Goal: Transaction & Acquisition: Purchase product/service

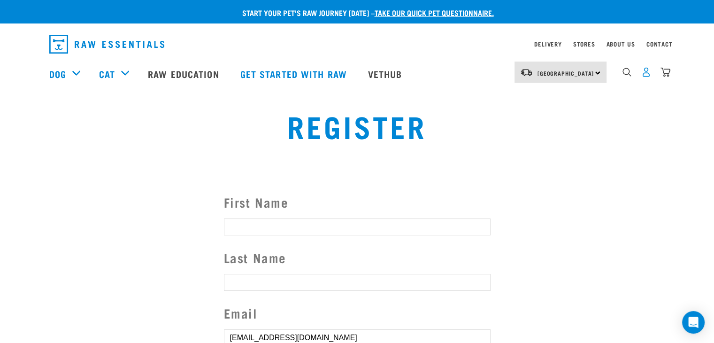
click at [645, 77] on img "dropdown navigation" at bounding box center [646, 72] width 10 height 10
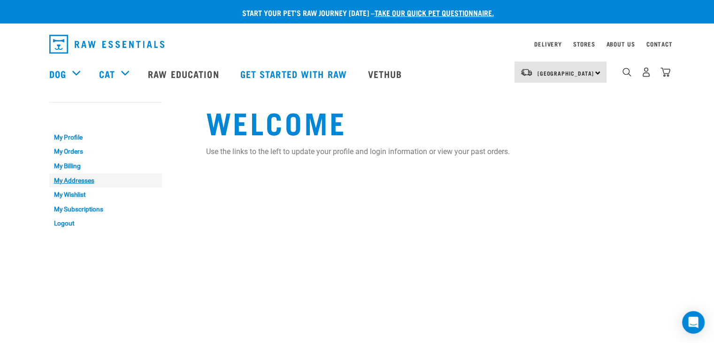
click at [81, 180] on link "My Addresses" at bounding box center [105, 180] width 113 height 15
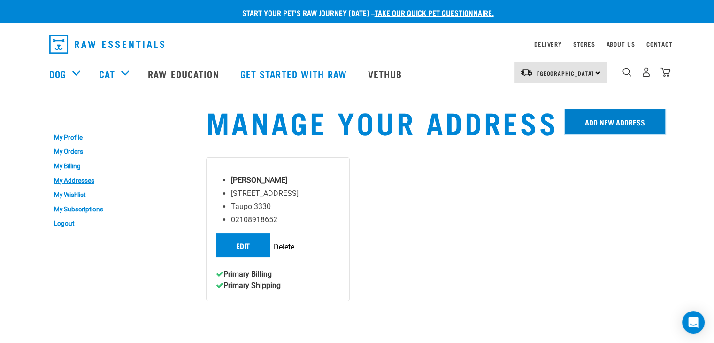
click at [597, 127] on link "Add New Address" at bounding box center [615, 121] width 100 height 24
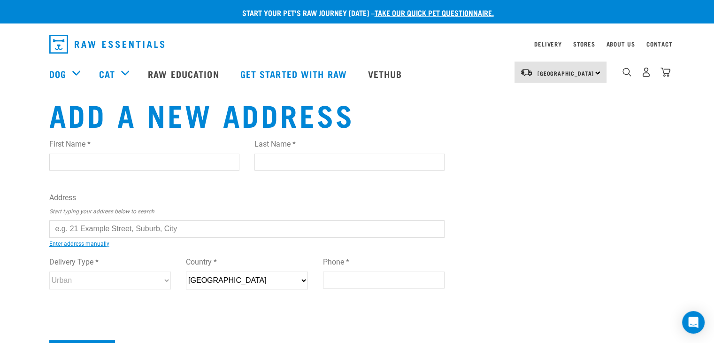
click at [120, 164] on input "First Name *" at bounding box center [144, 162] width 190 height 17
type input "C"
type input "Lucas"
click at [92, 220] on input "text" at bounding box center [247, 228] width 396 height 17
click at [167, 246] on div "First Name * C Last Name * Lucas Address Start typing your address below to sea…" at bounding box center [247, 223] width 396 height 184
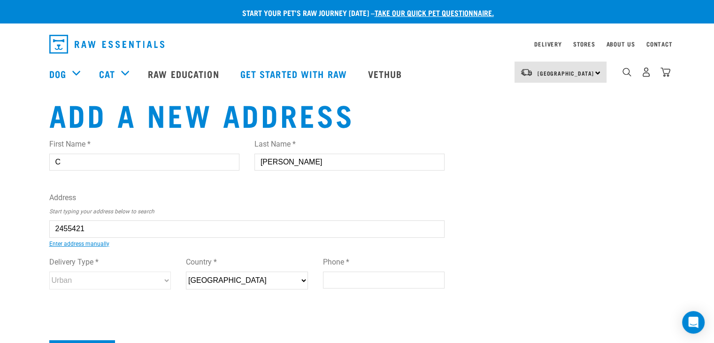
type input "22 Mangorei Road, Strandon, New Plymouth 4312"
type input "22 Mangorei Road"
type input "Strandon"
type input "Taranaki"
select select "TKI"
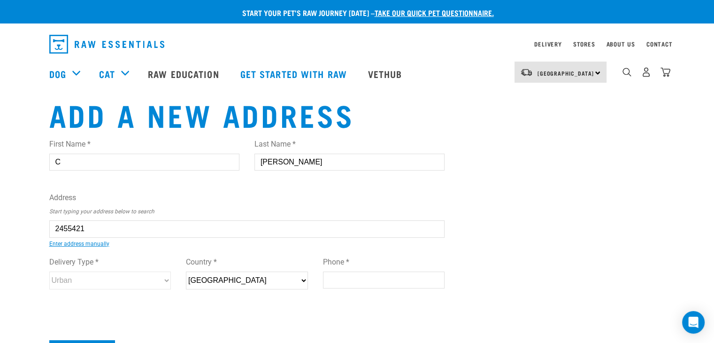
type input "4312"
select select "Urban"
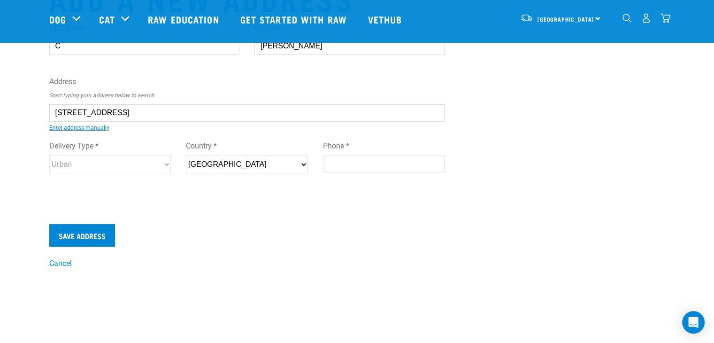
type input "22 Mangorei Road, Strandon, New Plymouth 4312"
click at [333, 165] on input "Phone *" at bounding box center [384, 163] width 122 height 17
type input "0275397244"
click at [93, 232] on input "Save Address" at bounding box center [82, 235] width 66 height 23
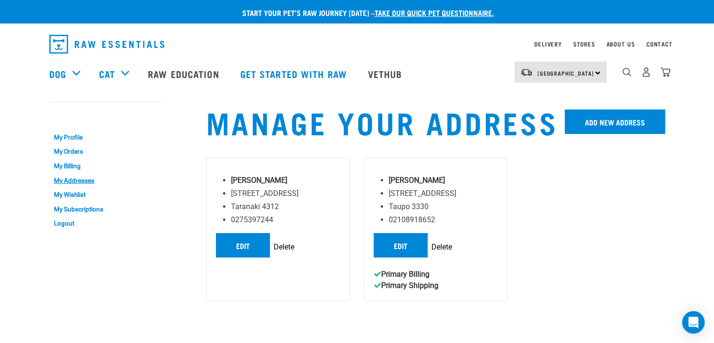
click at [600, 74] on div "[GEOGRAPHIC_DATA] [GEOGRAPHIC_DATA]" at bounding box center [561, 72] width 92 height 21
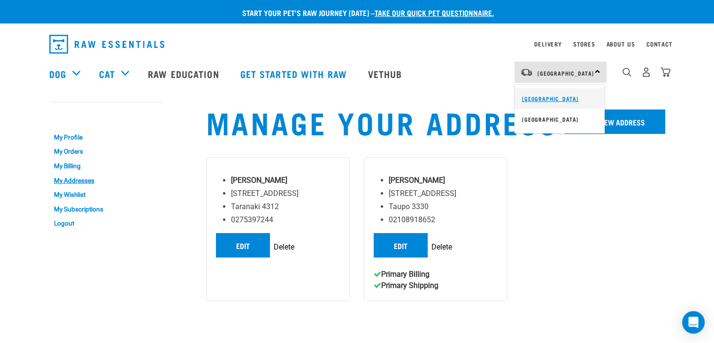
drag, startPoint x: 560, startPoint y: 100, endPoint x: 556, endPoint y: 91, distance: 9.9
click at [560, 100] on link "[GEOGRAPHIC_DATA]" at bounding box center [560, 98] width 90 height 21
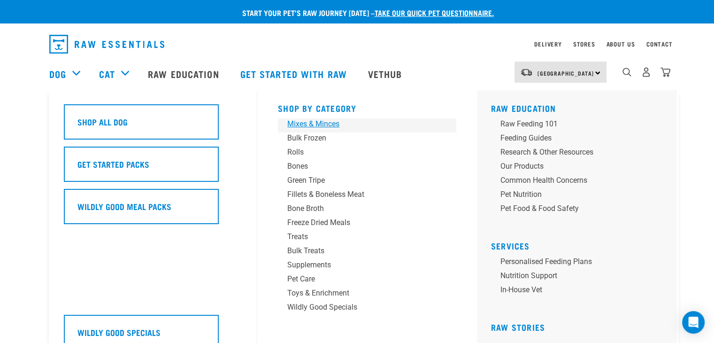
click at [306, 124] on div "Mixes & Minces" at bounding box center [360, 123] width 146 height 11
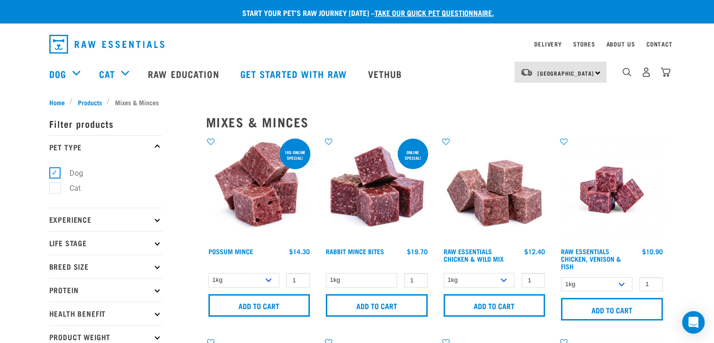
scroll to position [47, 0]
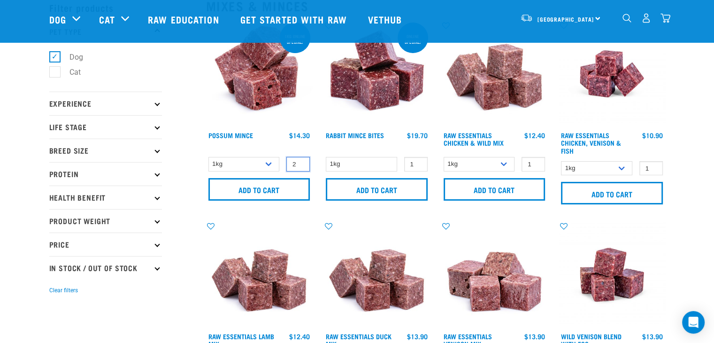
click at [301, 160] on input "2" at bounding box center [297, 164] width 23 height 15
type input "3"
click at [301, 160] on input "3" at bounding box center [297, 164] width 23 height 15
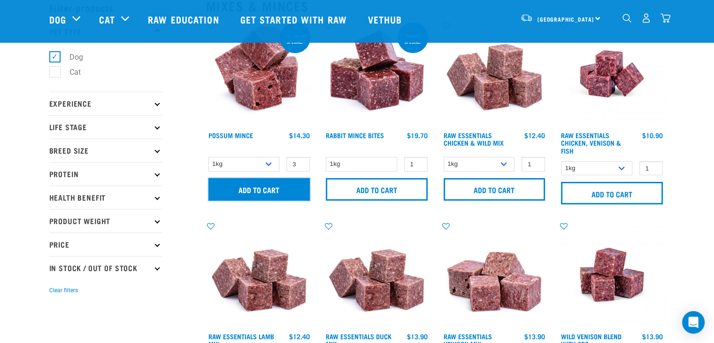
click at [285, 183] on input "Add to cart" at bounding box center [259, 189] width 102 height 23
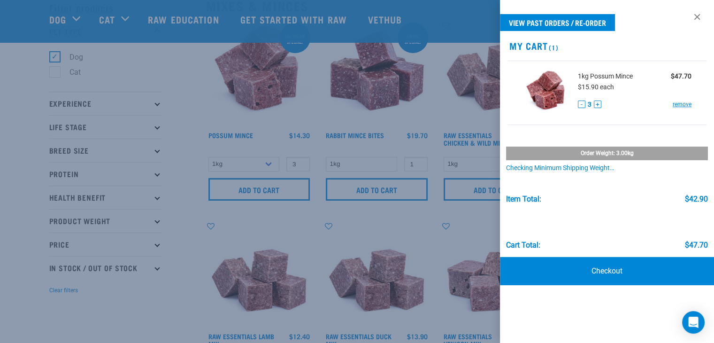
click at [397, 161] on div at bounding box center [357, 171] width 714 height 343
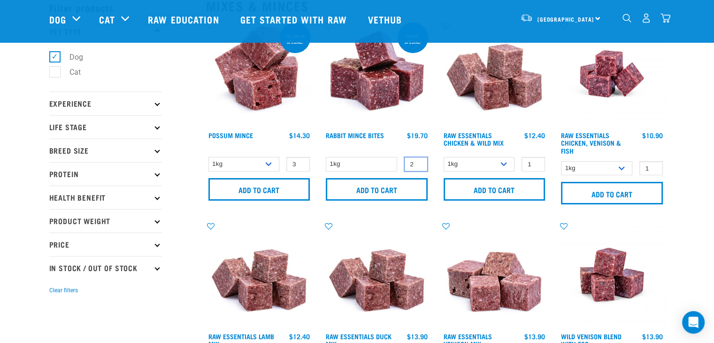
click at [418, 161] on input "2" at bounding box center [415, 164] width 23 height 15
type input "3"
click at [418, 161] on input "3" at bounding box center [415, 164] width 23 height 15
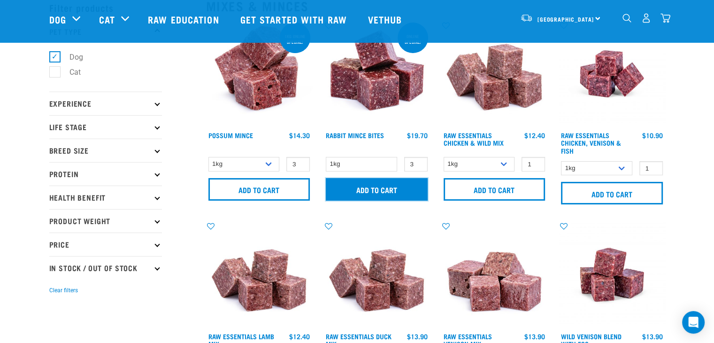
click at [386, 183] on input "Add to cart" at bounding box center [377, 189] width 102 height 23
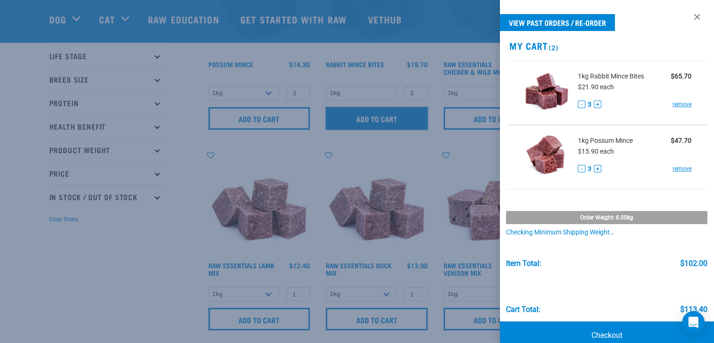
scroll to position [141, 0]
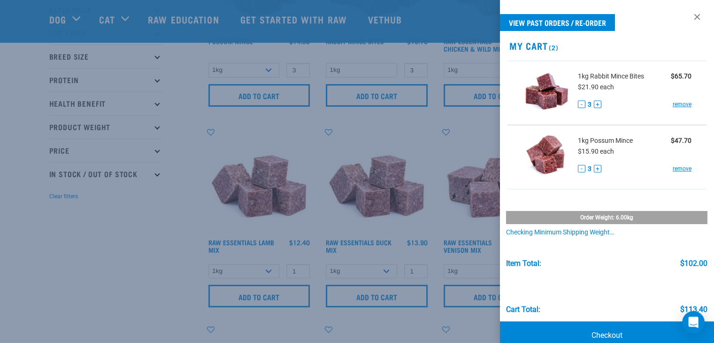
click at [415, 149] on div at bounding box center [357, 171] width 714 height 343
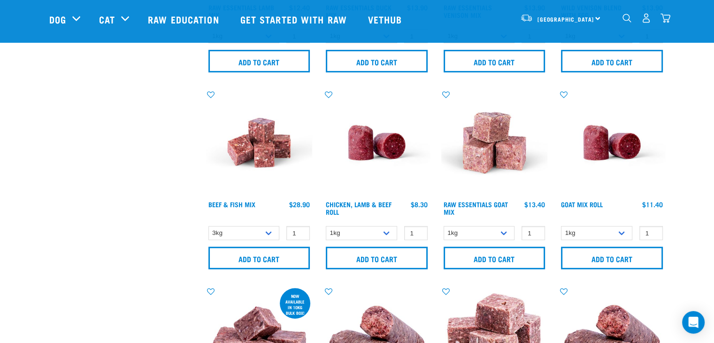
scroll to position [423, 0]
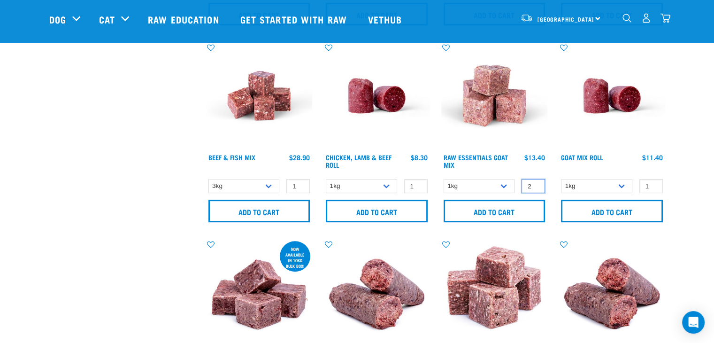
click at [535, 183] on input "2" at bounding box center [533, 186] width 23 height 15
type input "3"
click at [535, 183] on input "3" at bounding box center [533, 186] width 23 height 15
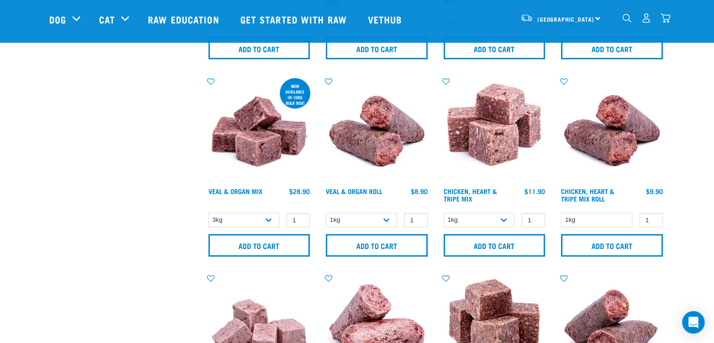
scroll to position [610, 0]
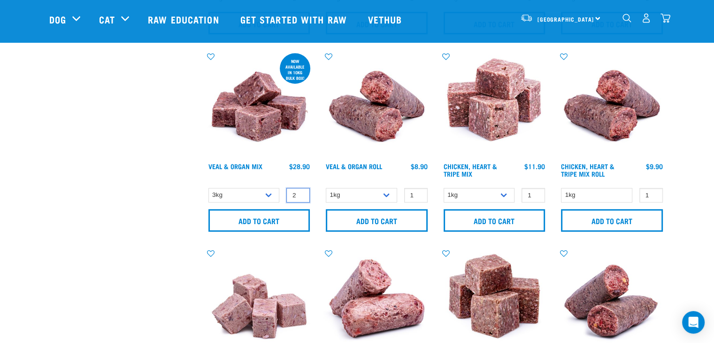
click at [302, 192] on input "2" at bounding box center [297, 195] width 23 height 15
click at [302, 192] on input "3" at bounding box center [297, 195] width 23 height 15
click at [302, 192] on input "4" at bounding box center [297, 195] width 23 height 15
click at [302, 192] on input "5" at bounding box center [297, 195] width 23 height 15
type input "6"
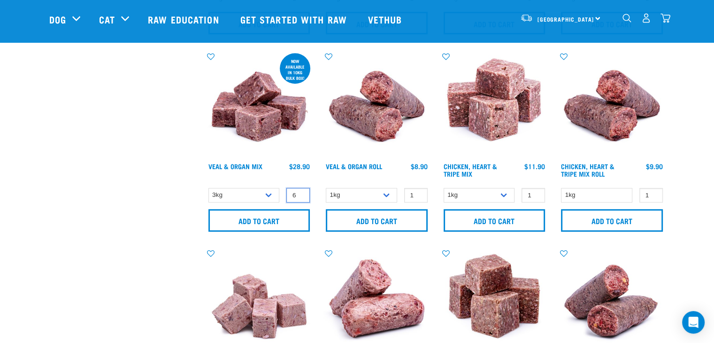
click at [302, 192] on input "6" at bounding box center [297, 195] width 23 height 15
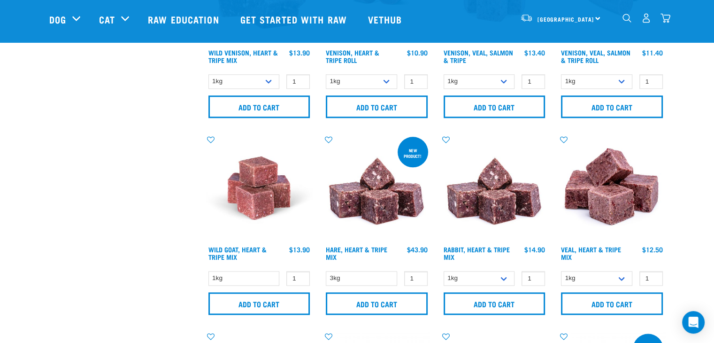
scroll to position [1174, 0]
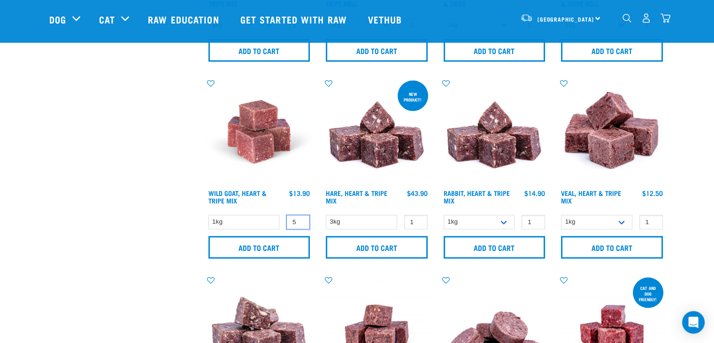
click at [299, 216] on input "5" at bounding box center [297, 222] width 23 height 15
click at [298, 222] on input "4" at bounding box center [297, 222] width 23 height 15
type input "3"
click at [298, 222] on input "3" at bounding box center [297, 222] width 23 height 15
click at [535, 217] on input "2" at bounding box center [533, 222] width 23 height 15
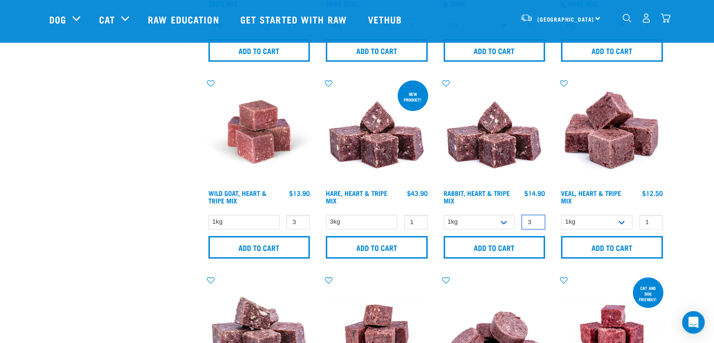
type input "3"
click at [535, 216] on input "3" at bounding box center [533, 222] width 23 height 15
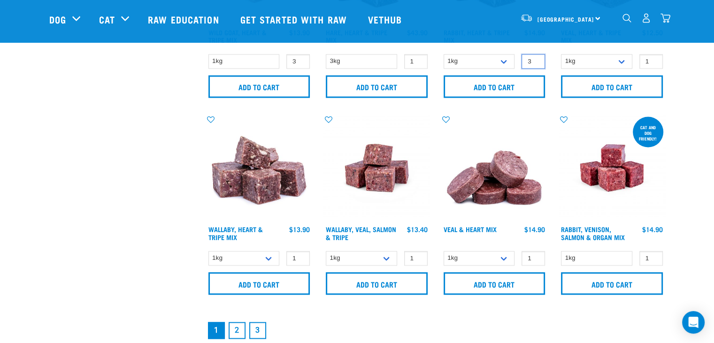
scroll to position [1408, 0]
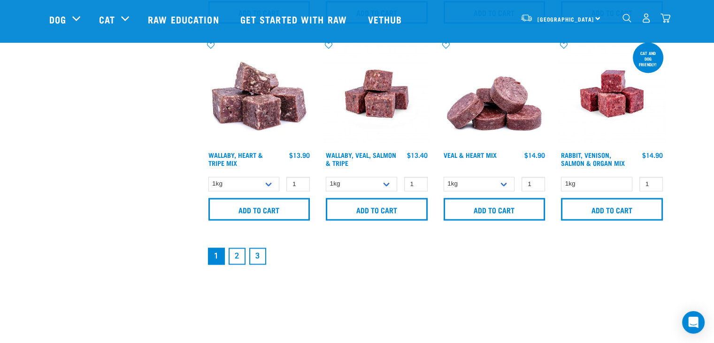
click at [238, 254] on link "2" at bounding box center [237, 255] width 17 height 17
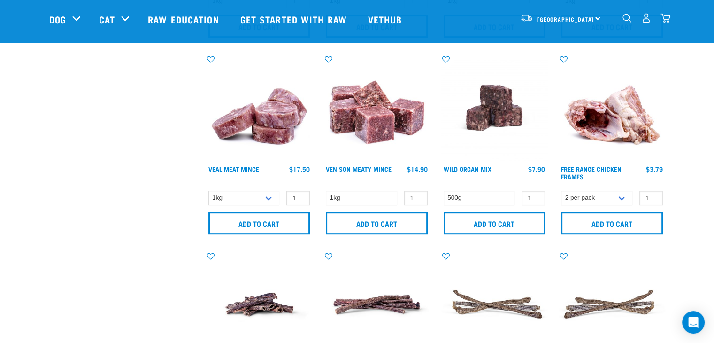
scroll to position [423, 0]
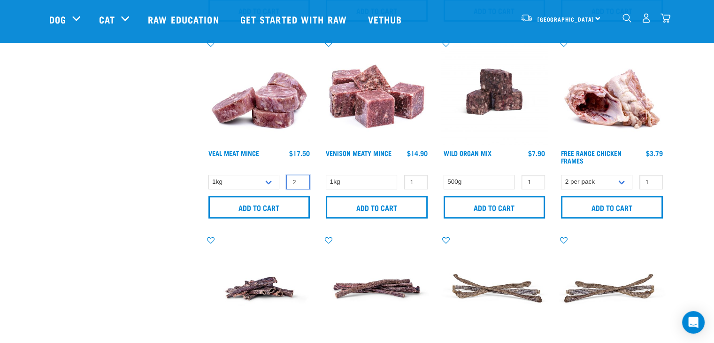
type input "2"
click at [300, 179] on input "2" at bounding box center [297, 182] width 23 height 15
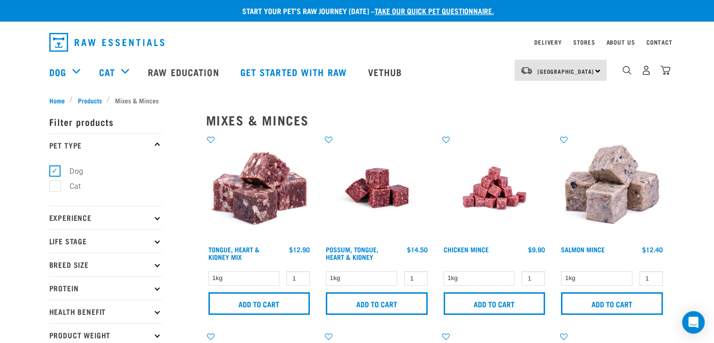
scroll to position [0, 0]
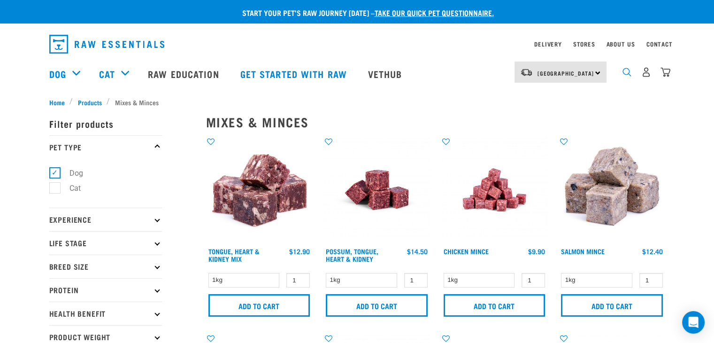
click at [627, 77] on img "dropdown navigation" at bounding box center [627, 72] width 9 height 9
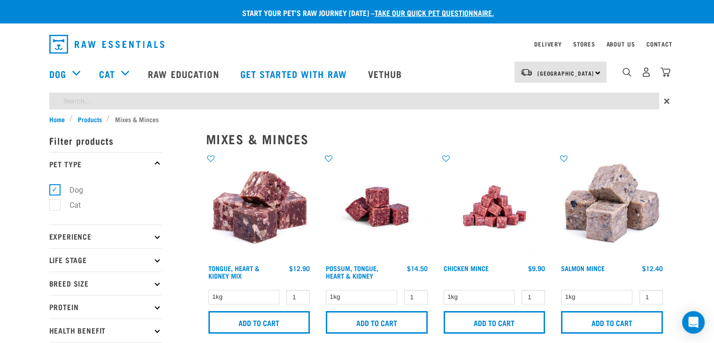
click at [229, 103] on input "search" at bounding box center [354, 100] width 610 height 17
type input "possum salmon"
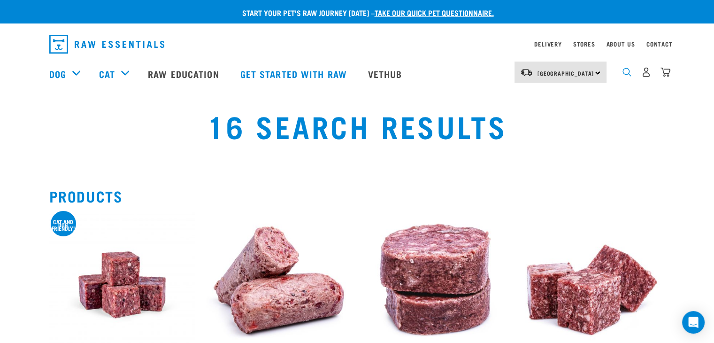
click at [630, 74] on img "dropdown navigation" at bounding box center [627, 72] width 9 height 9
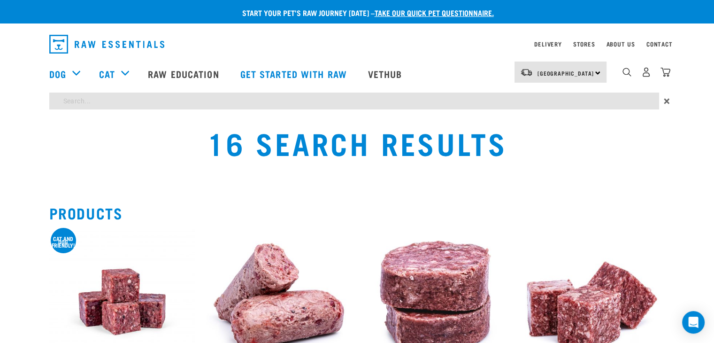
click at [395, 104] on input "search" at bounding box center [354, 100] width 610 height 17
type input "possum"
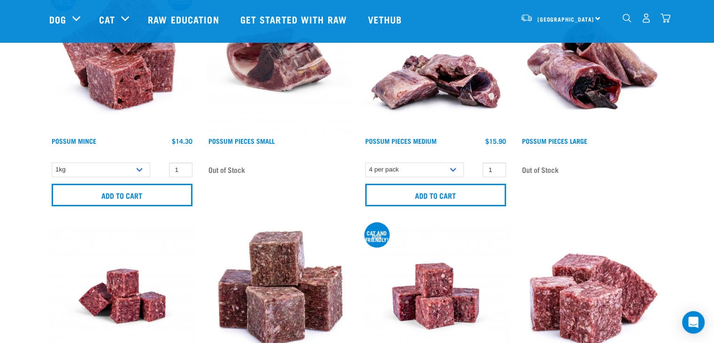
scroll to position [141, 0]
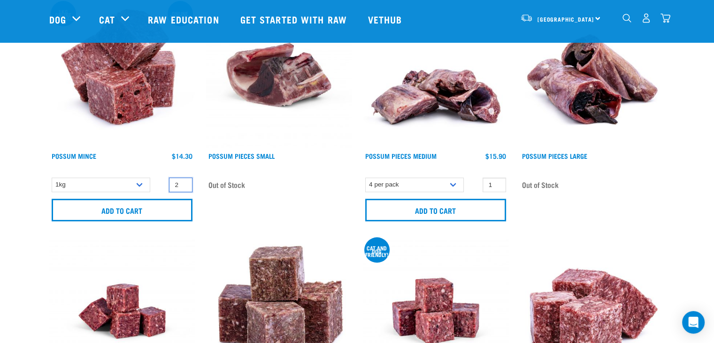
click at [181, 181] on input "2" at bounding box center [180, 184] width 23 height 15
type input "3"
click at [181, 181] on input "3" at bounding box center [180, 184] width 23 height 15
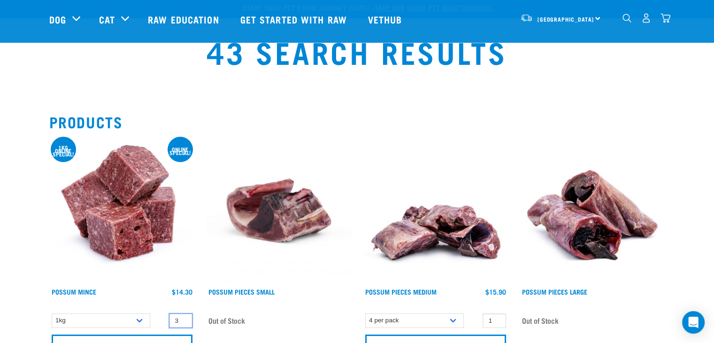
scroll to position [0, 0]
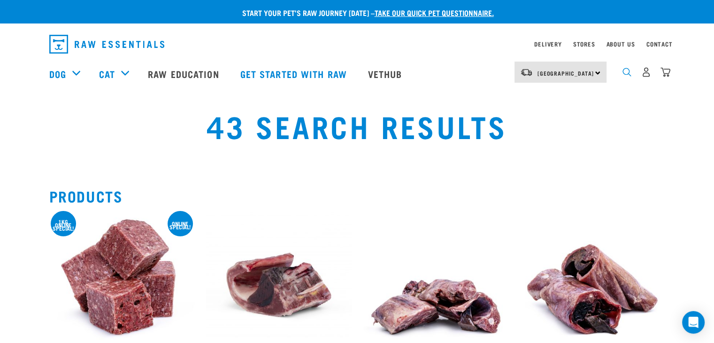
click at [627, 74] on img "dropdown navigation" at bounding box center [627, 72] width 9 height 9
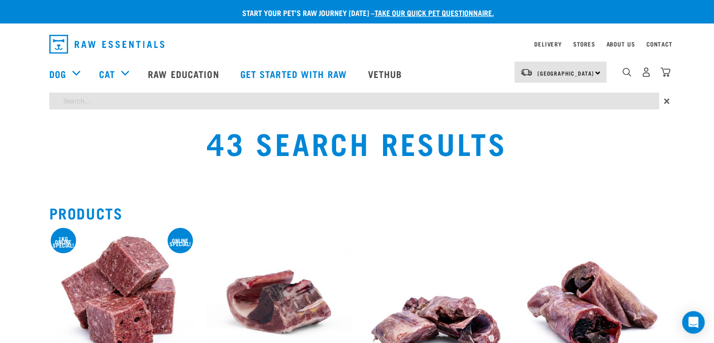
click at [180, 103] on input "search" at bounding box center [354, 100] width 610 height 17
type input "hare"
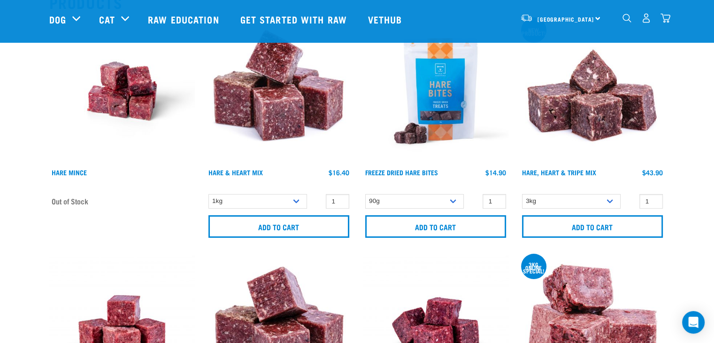
scroll to position [141, 0]
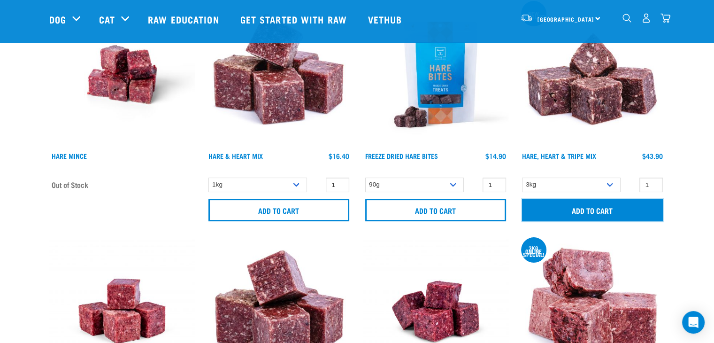
click at [587, 209] on input "Add to cart" at bounding box center [592, 210] width 141 height 23
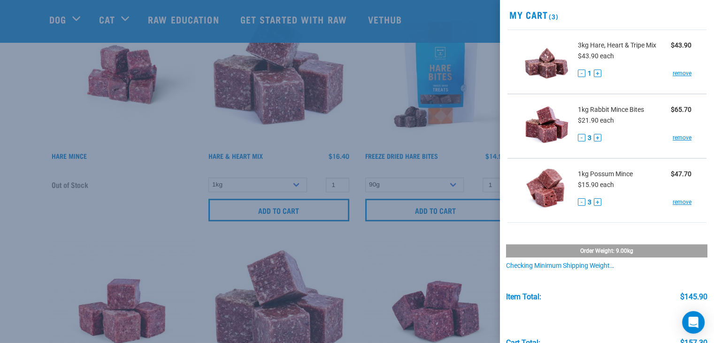
scroll to position [82, 0]
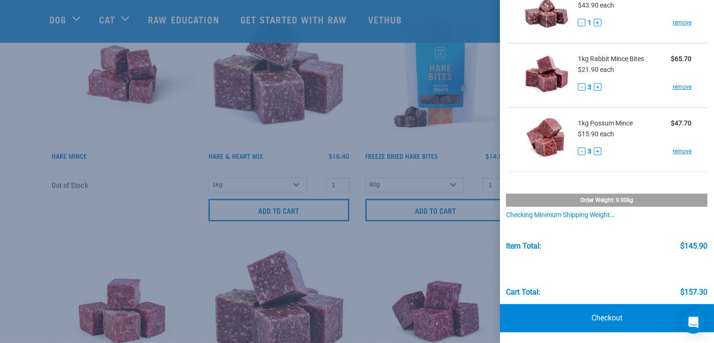
click at [546, 214] on div "Checking minimum shipping weight…" at bounding box center [606, 215] width 201 height 8
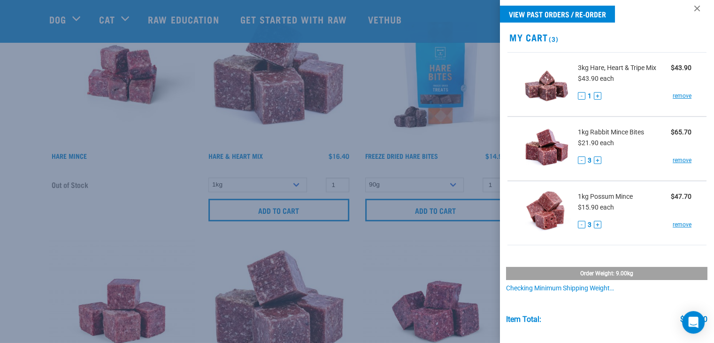
scroll to position [0, 0]
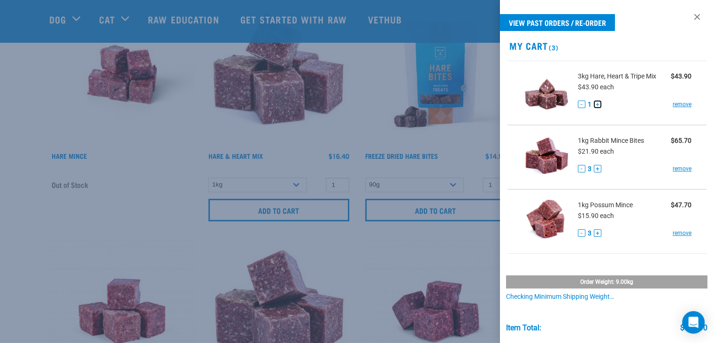
click at [598, 104] on button "+" at bounding box center [598, 104] width 8 height 8
click at [583, 102] on button "-" at bounding box center [582, 104] width 8 height 8
click at [582, 103] on button "-" at bounding box center [582, 104] width 8 height 8
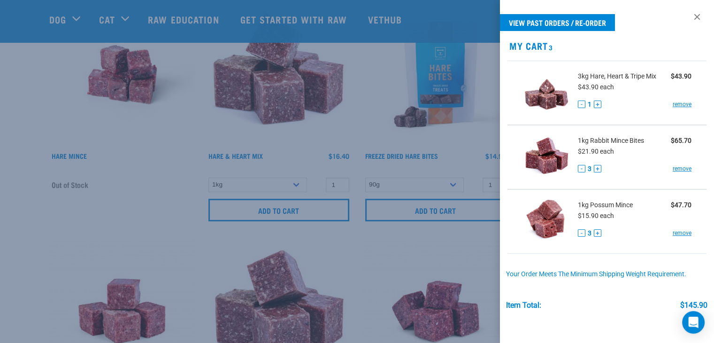
click at [135, 195] on div at bounding box center [357, 171] width 714 height 343
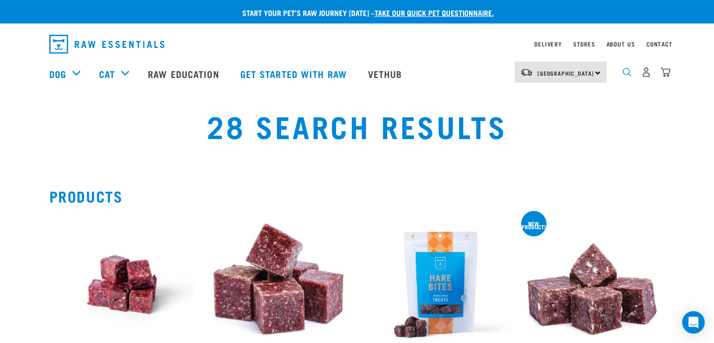
click at [628, 74] on img "dropdown navigation" at bounding box center [627, 72] width 9 height 9
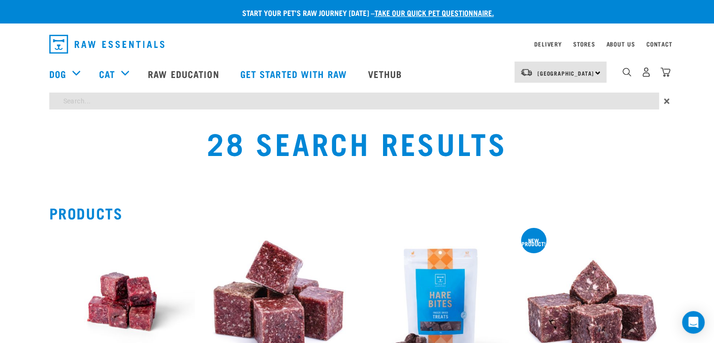
click at [100, 96] on input "search" at bounding box center [354, 100] width 610 height 17
type input "rabbit"
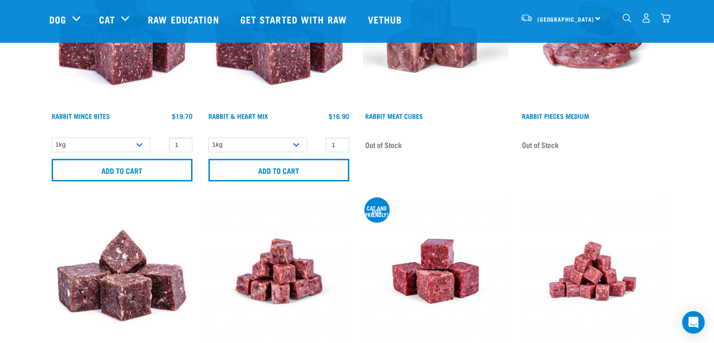
scroll to position [188, 0]
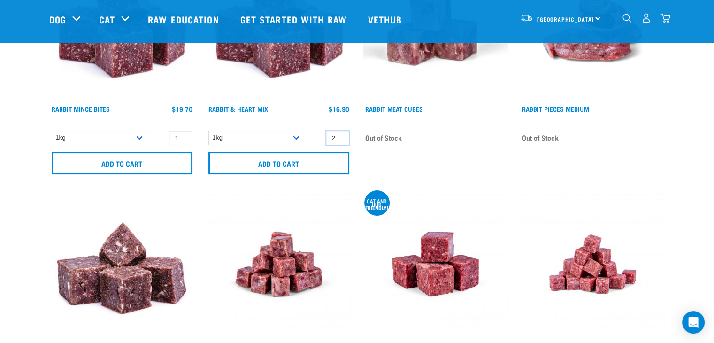
click at [339, 135] on input "2" at bounding box center [337, 138] width 23 height 15
type input "3"
click at [339, 135] on input "3" at bounding box center [337, 138] width 23 height 15
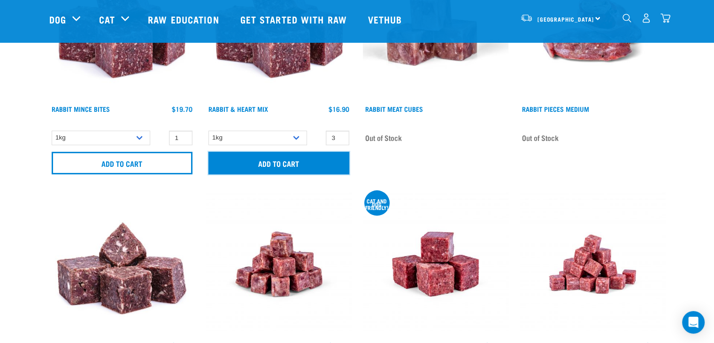
click at [296, 160] on input "Add to cart" at bounding box center [278, 163] width 141 height 23
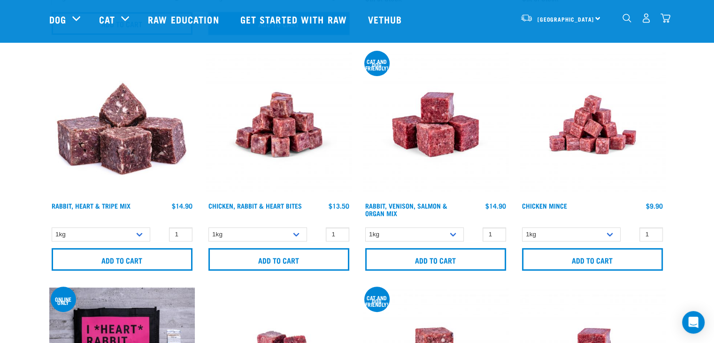
scroll to position [329, 0]
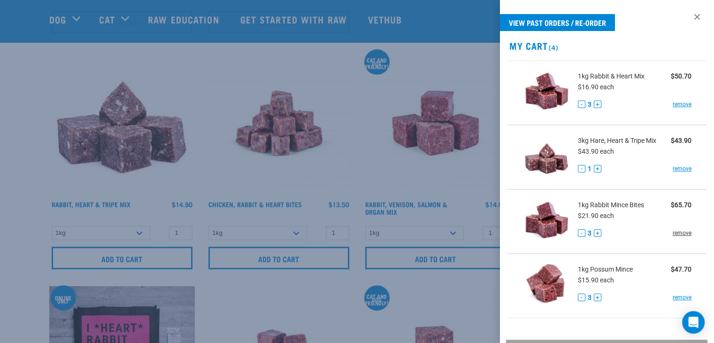
click at [673, 231] on link "remove" at bounding box center [682, 233] width 19 height 8
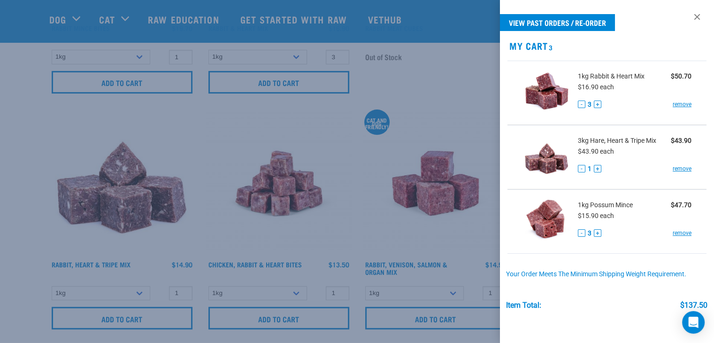
scroll to position [188, 0]
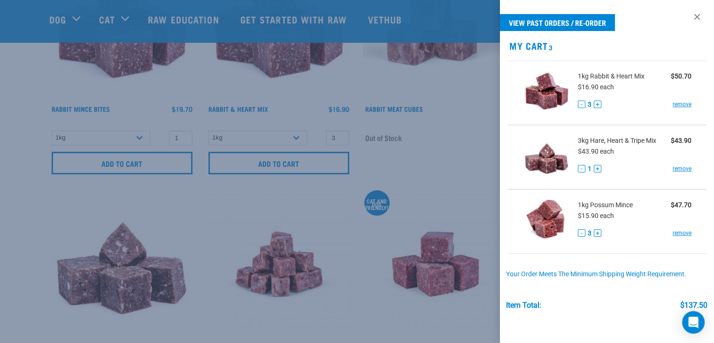
click at [326, 207] on div at bounding box center [357, 171] width 714 height 343
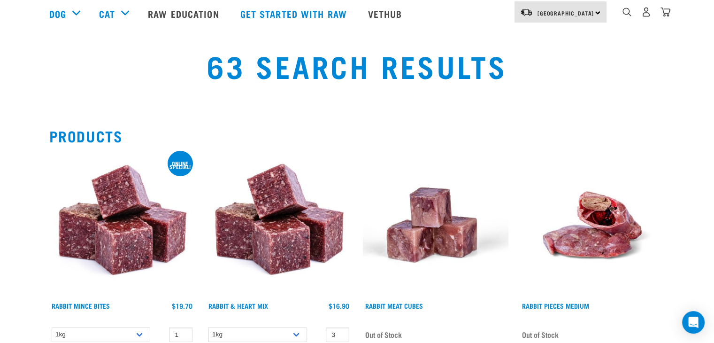
scroll to position [0, 0]
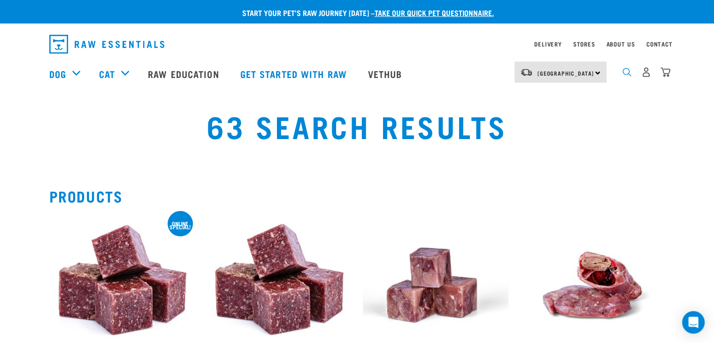
click at [630, 73] on img "dropdown navigation" at bounding box center [627, 72] width 9 height 9
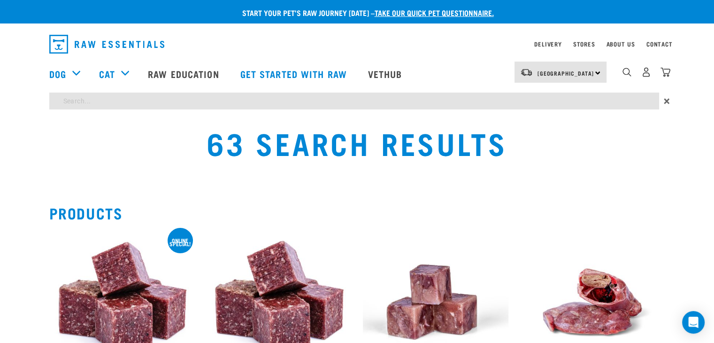
click at [153, 101] on input "search" at bounding box center [354, 100] width 610 height 17
type input "Veal meat mince"
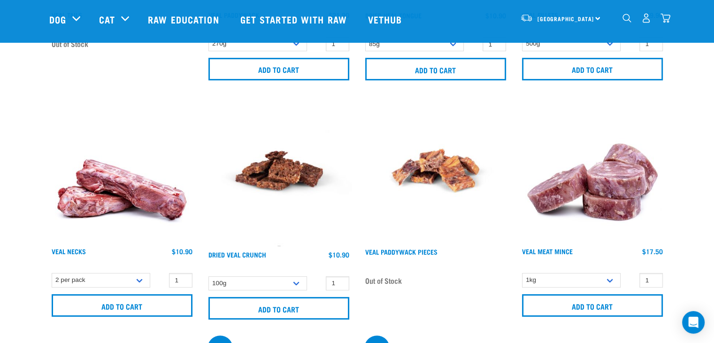
scroll to position [329, 0]
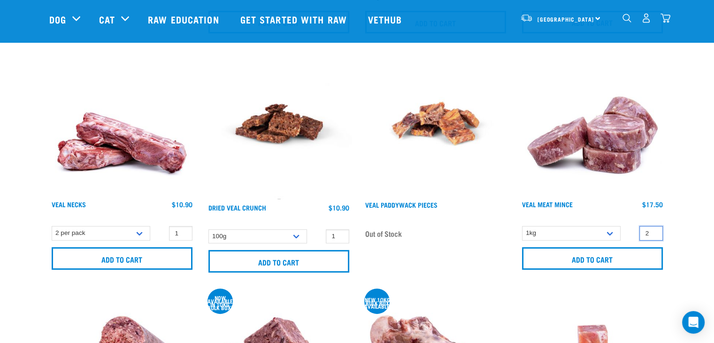
click at [654, 229] on input "2" at bounding box center [650, 233] width 23 height 15
type input "3"
click at [654, 229] on input "3" at bounding box center [650, 233] width 23 height 15
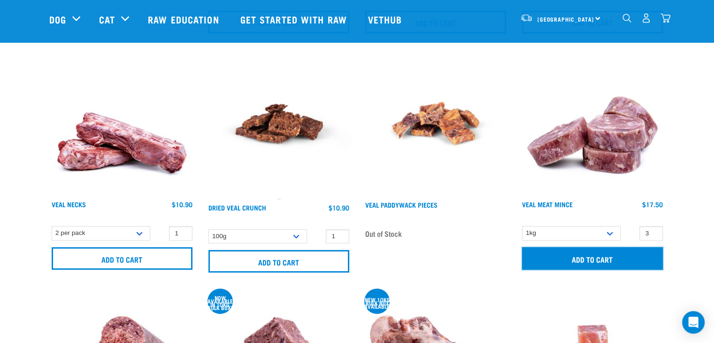
click at [609, 257] on input "Add to cart" at bounding box center [592, 258] width 141 height 23
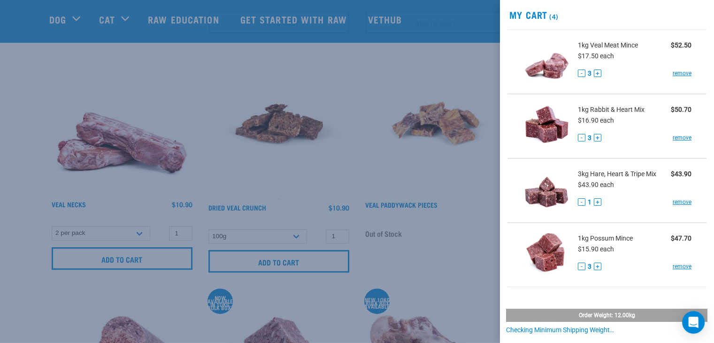
scroll to position [47, 0]
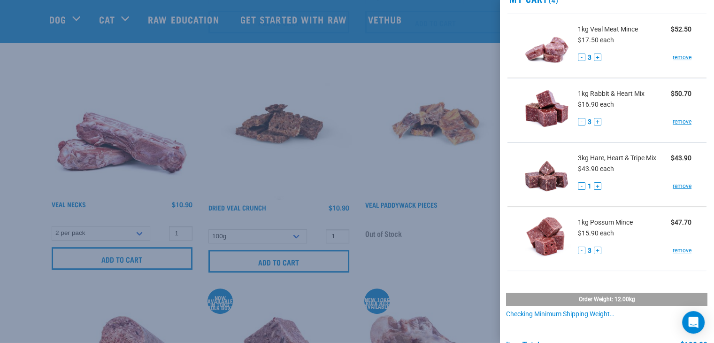
click at [380, 172] on div at bounding box center [357, 171] width 714 height 343
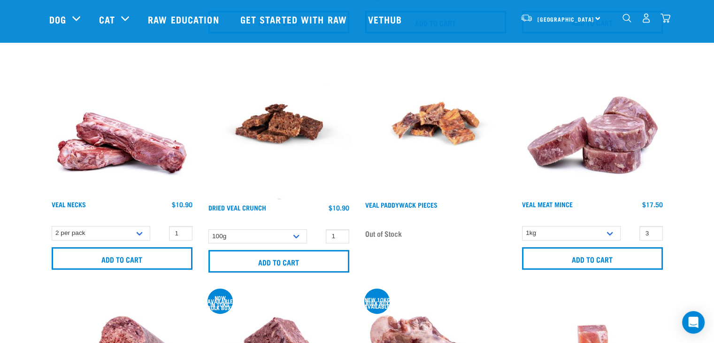
click at [626, 17] on img "dropdown navigation" at bounding box center [627, 18] width 9 height 9
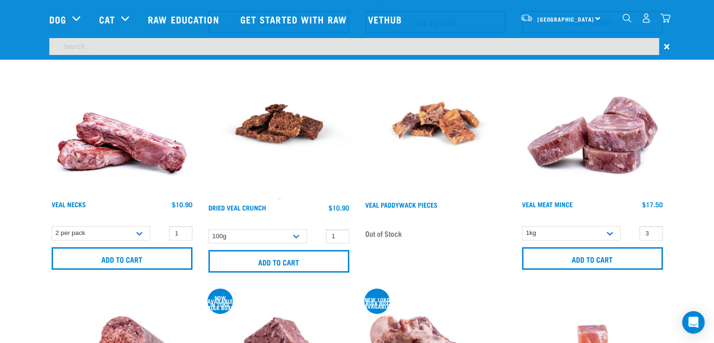
click at [235, 49] on input "search" at bounding box center [354, 46] width 610 height 17
type input "veal and organ"
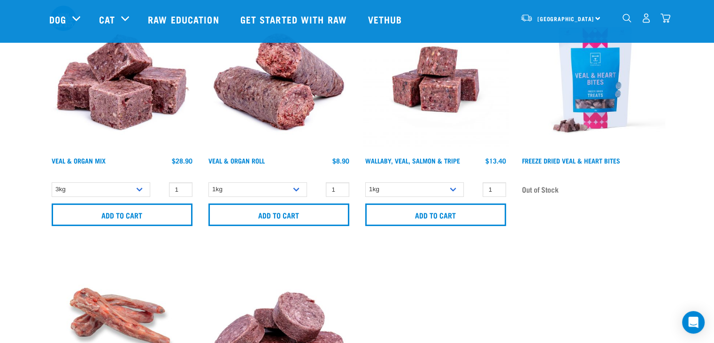
scroll to position [141, 0]
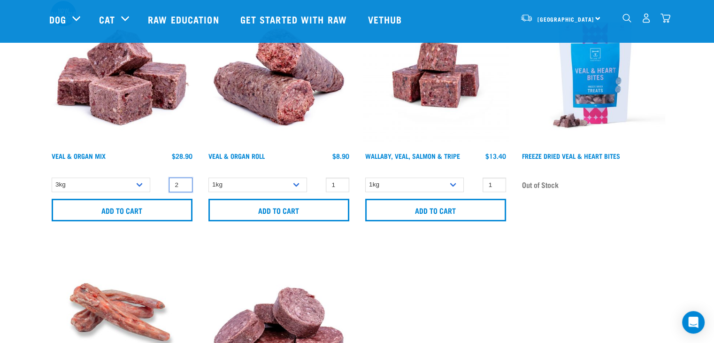
click at [184, 183] on input "2" at bounding box center [180, 184] width 23 height 15
type input "3"
click at [184, 183] on input "3" at bounding box center [180, 184] width 23 height 15
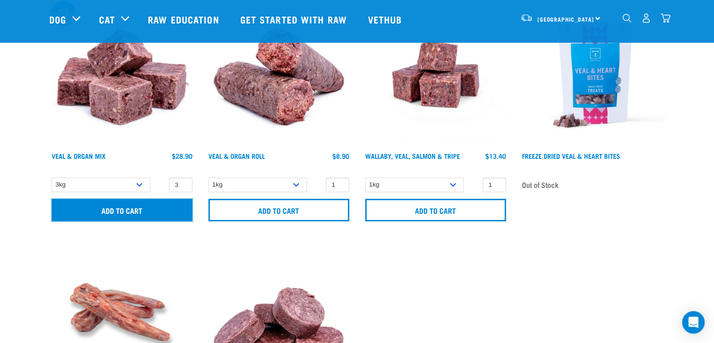
click at [161, 211] on input "Add to cart" at bounding box center [122, 210] width 141 height 23
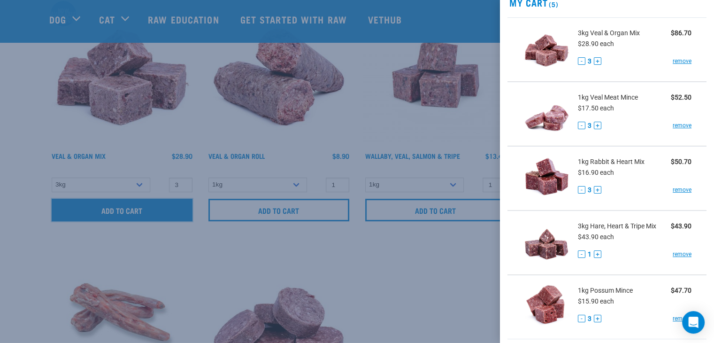
scroll to position [0, 0]
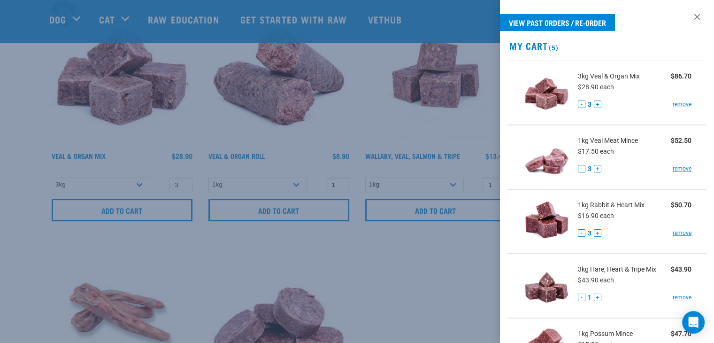
click at [319, 236] on div at bounding box center [357, 171] width 714 height 343
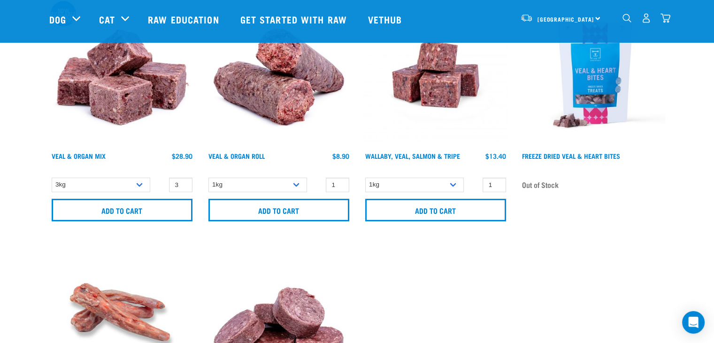
click at [627, 19] on img "dropdown navigation" at bounding box center [627, 18] width 9 height 9
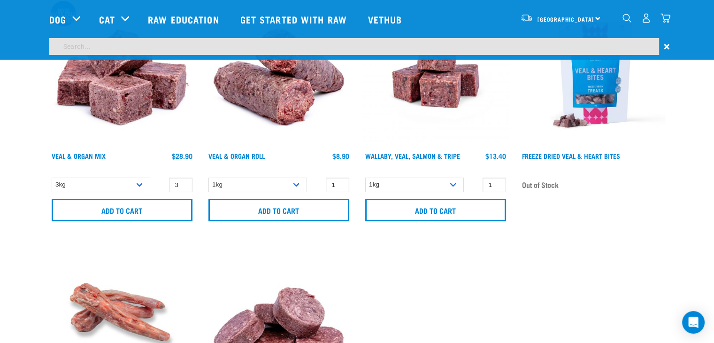
click at [245, 49] on input "search" at bounding box center [354, 46] width 610 height 17
type input "tripe"
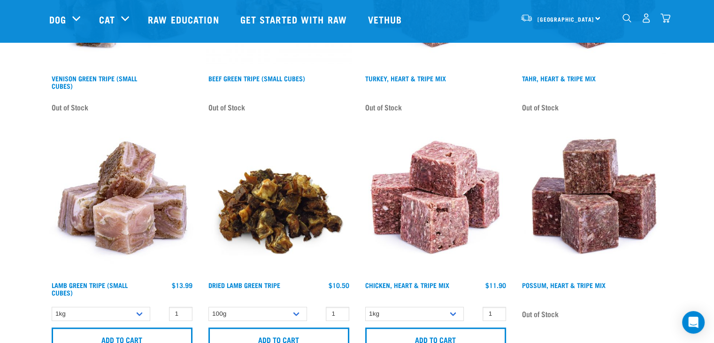
scroll to position [469, 0]
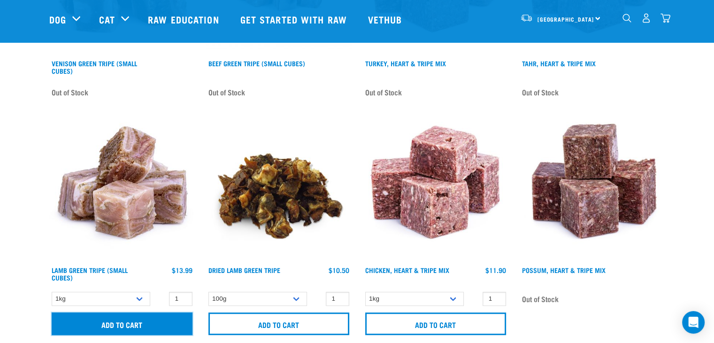
click at [131, 320] on input "Add to cart" at bounding box center [122, 323] width 141 height 23
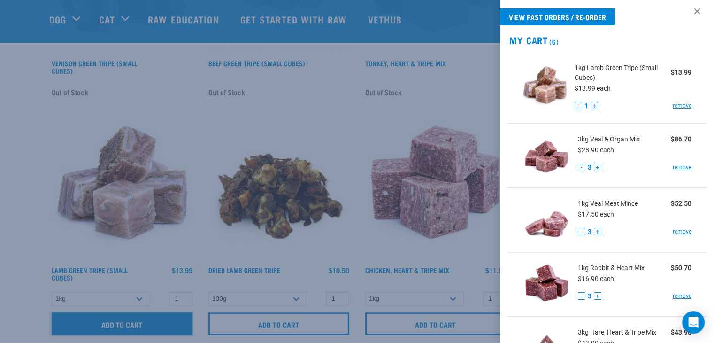
scroll to position [0, 0]
